Goal: Task Accomplishment & Management: Check status

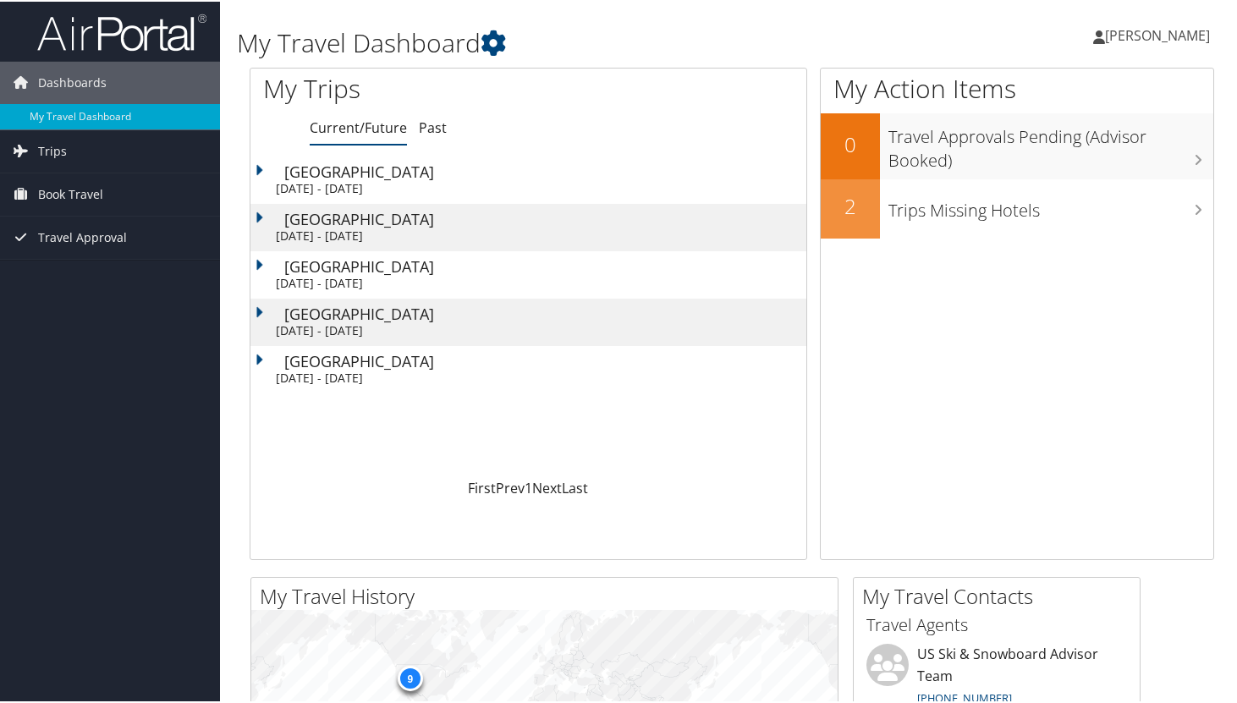
click at [506, 178] on td "Portland Sat 11 Oct 2025 - Sun 12 Oct 2025" at bounding box center [529, 178] width 556 height 47
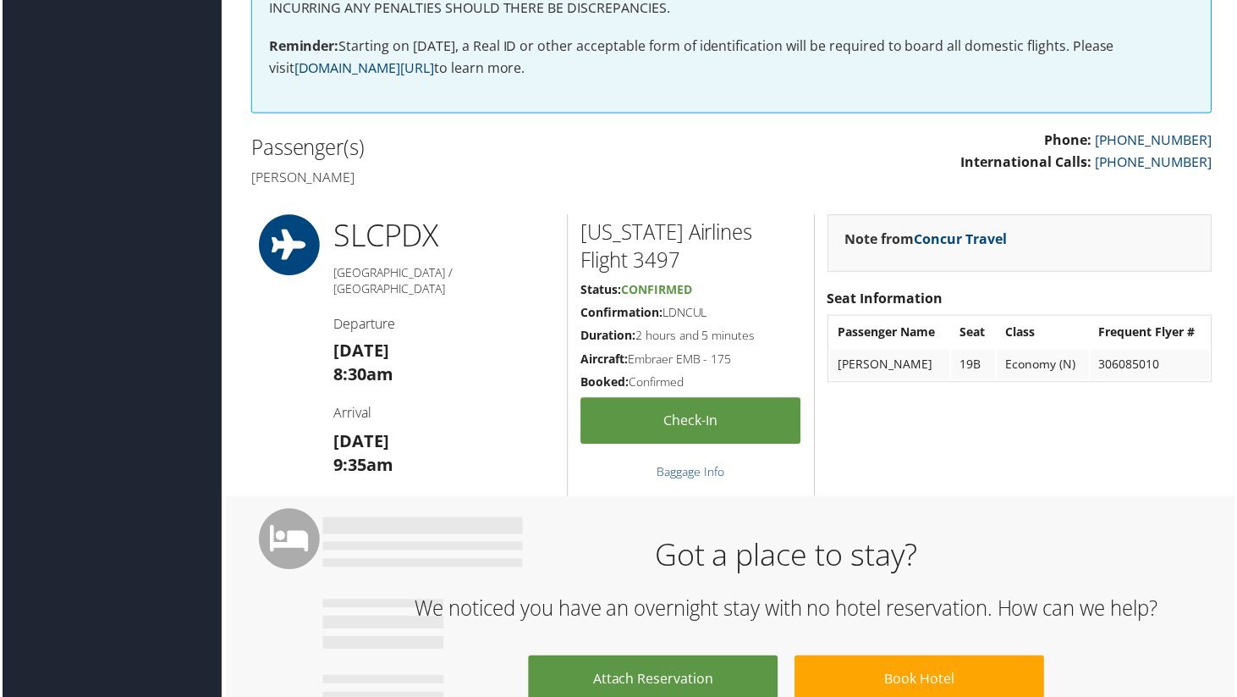
scroll to position [379, 0]
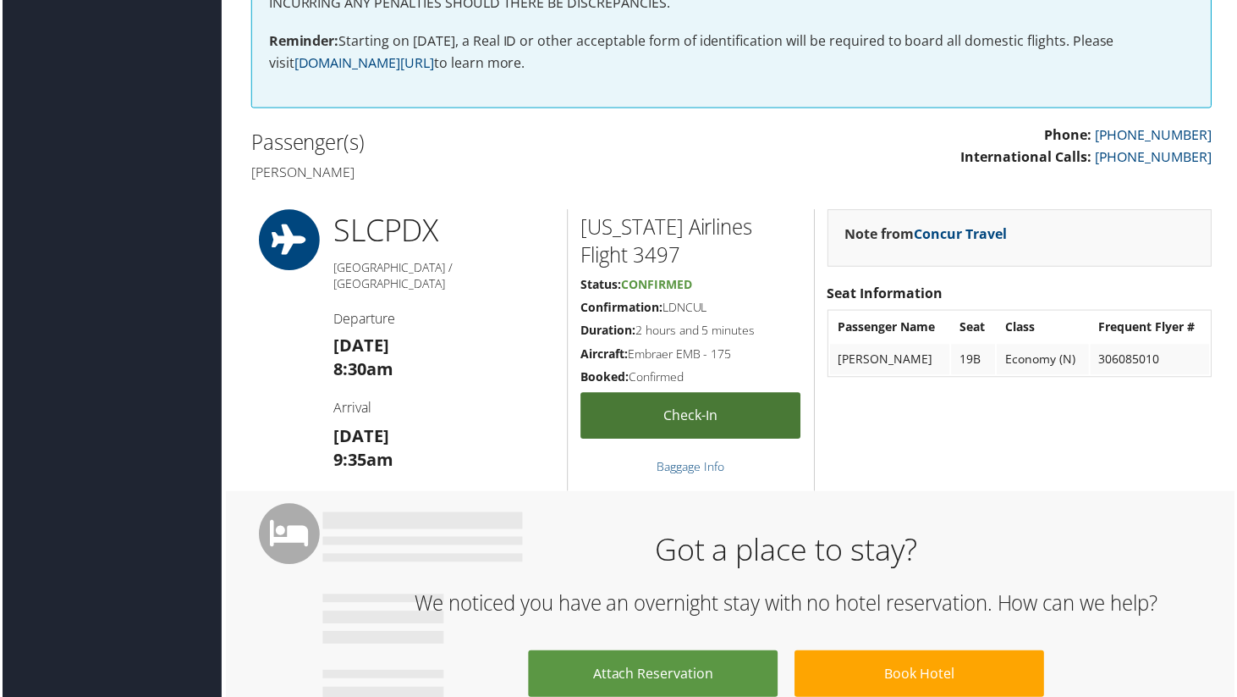
click at [658, 429] on link "Check-in" at bounding box center [692, 417] width 222 height 47
drag, startPoint x: 668, startPoint y: 306, endPoint x: 699, endPoint y: 308, distance: 31.4
click at [691, 308] on h5 "Confirmation: LDNCUL" at bounding box center [692, 308] width 222 height 17
click at [699, 308] on h5 "Confirmation: LDNCUL" at bounding box center [692, 308] width 222 height 17
drag, startPoint x: 707, startPoint y: 308, endPoint x: 666, endPoint y: 308, distance: 40.6
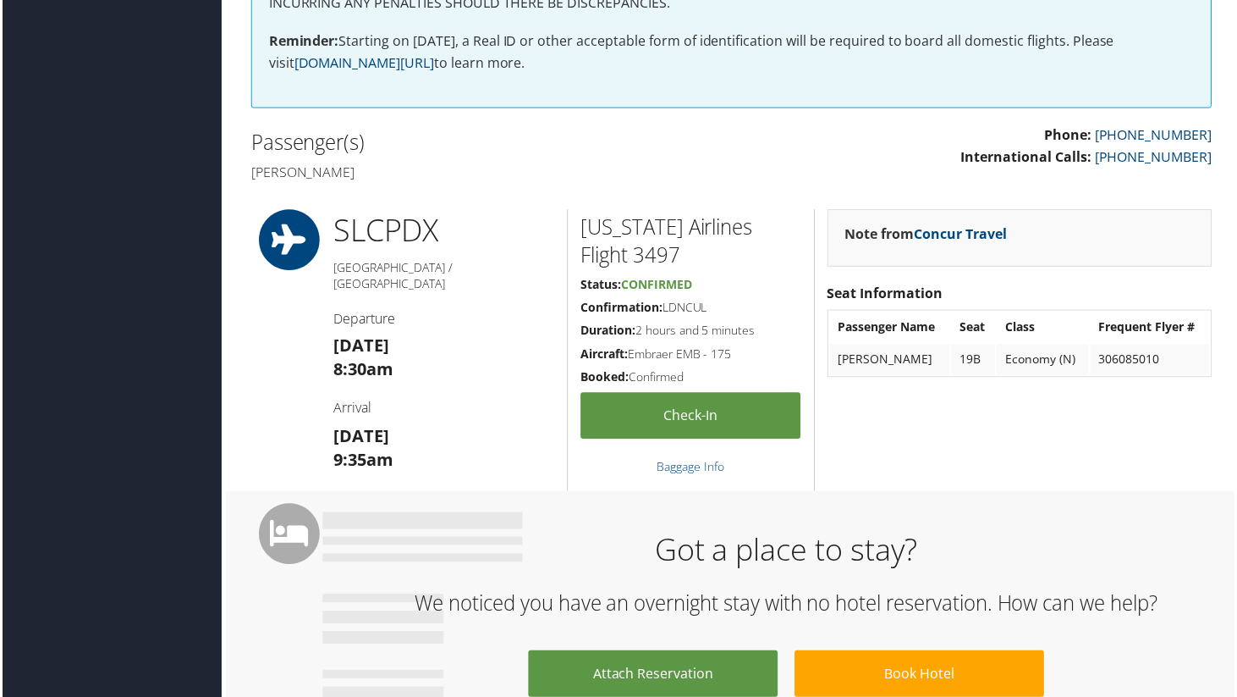
click at [666, 308] on h5 "Confirmation: LDNCUL" at bounding box center [692, 308] width 222 height 17
copy h5 "LDNCUL"
